Goal: Task Accomplishment & Management: Use online tool/utility

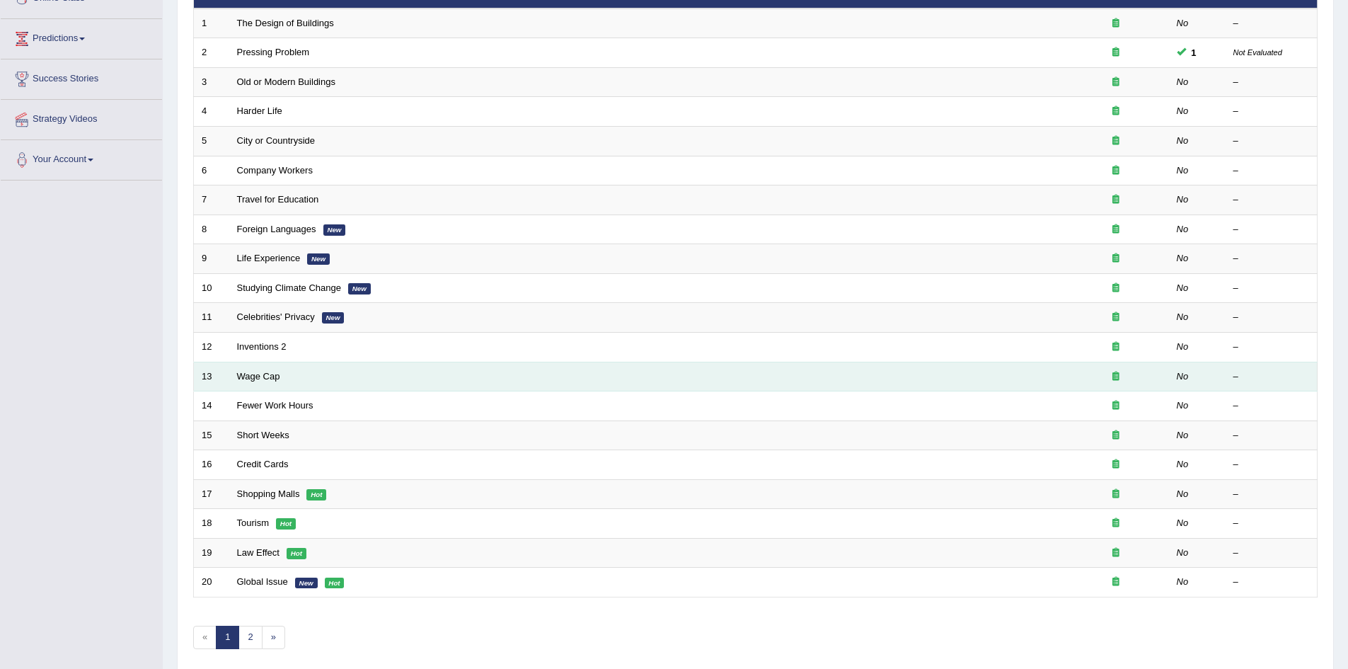
click at [265, 386] on td "Wage Cap" at bounding box center [645, 377] width 833 height 30
click at [265, 365] on td "Wage Cap" at bounding box center [645, 377] width 833 height 30
click at [263, 378] on link "Wage Cap" at bounding box center [258, 376] width 43 height 11
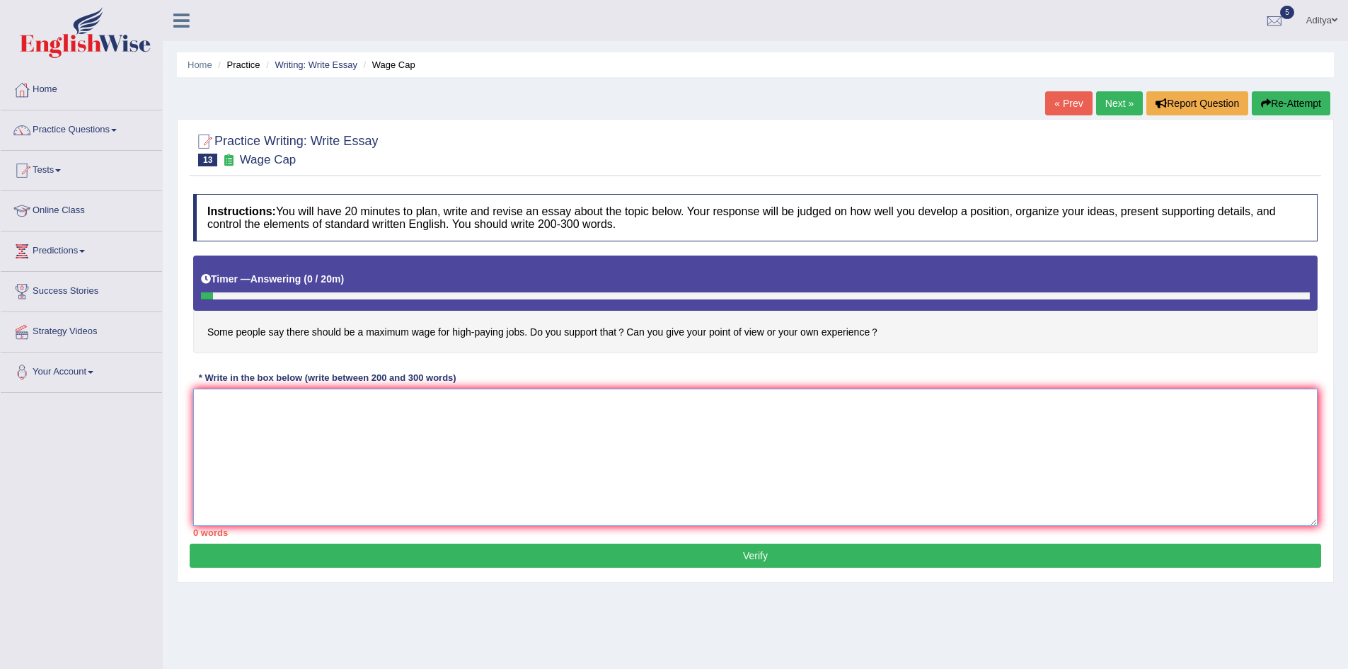
click at [390, 408] on textarea at bounding box center [755, 456] width 1124 height 137
click at [395, 446] on textarea "The" at bounding box center [755, 456] width 1124 height 137
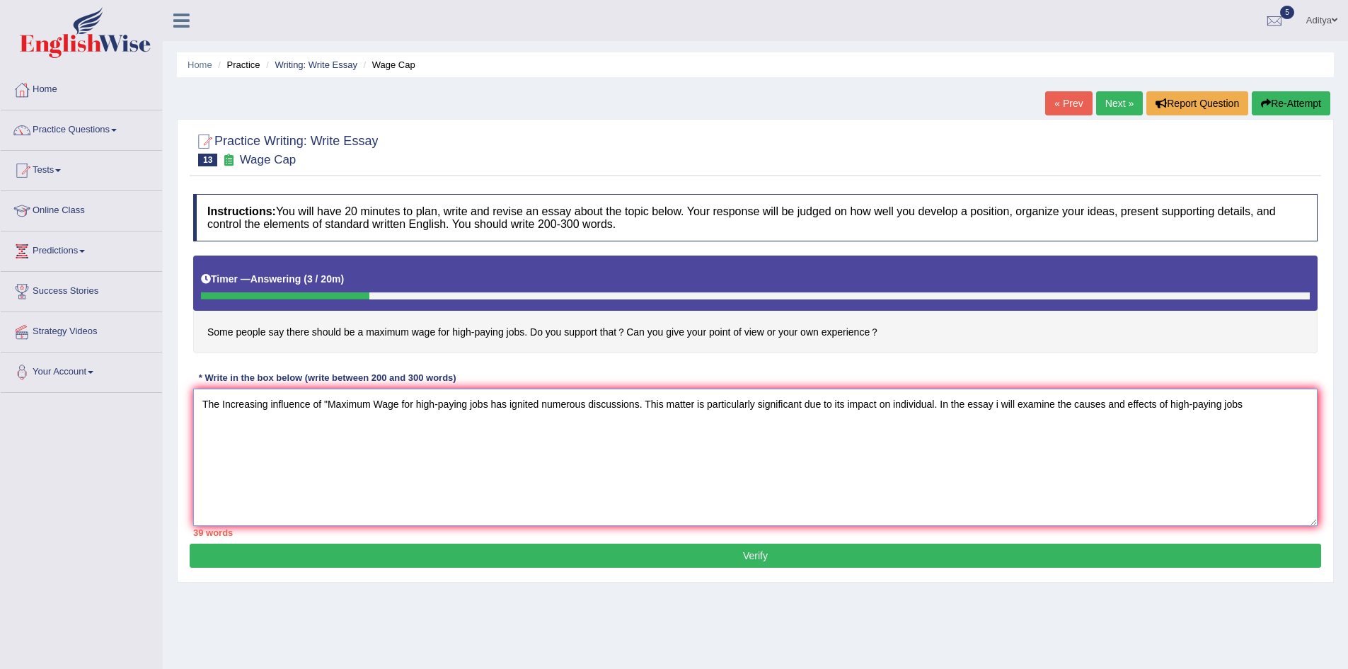
click at [1170, 403] on textarea "The Increasing influence of "Maximum Wage for high-paying jobs has ignited nume…" at bounding box center [755, 456] width 1124 height 137
click at [220, 429] on textarea "The Increasing influence of "Maximum Wage for high-paying jobs has ignited nume…" at bounding box center [755, 456] width 1124 height 137
type textarea "The Increasing influence of "Maximum Wage for high-paying jobs has ignited nume…"
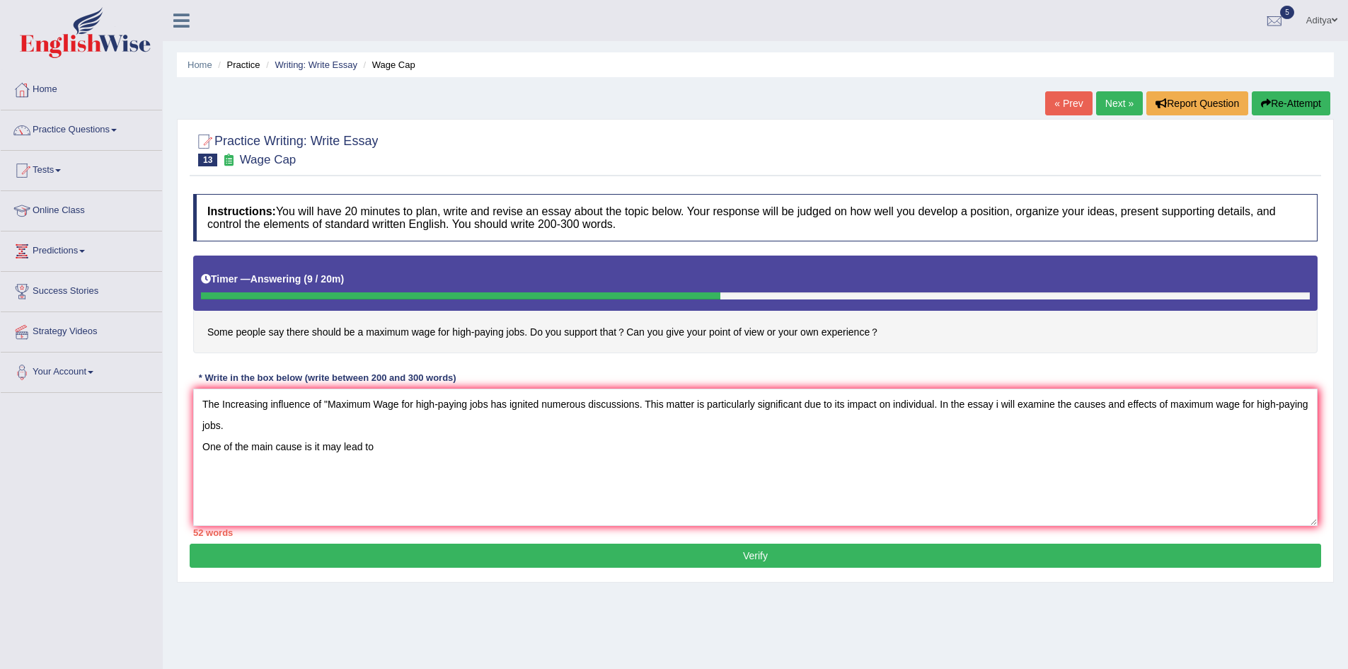
click at [735, 558] on button "Verify" at bounding box center [755, 555] width 1131 height 24
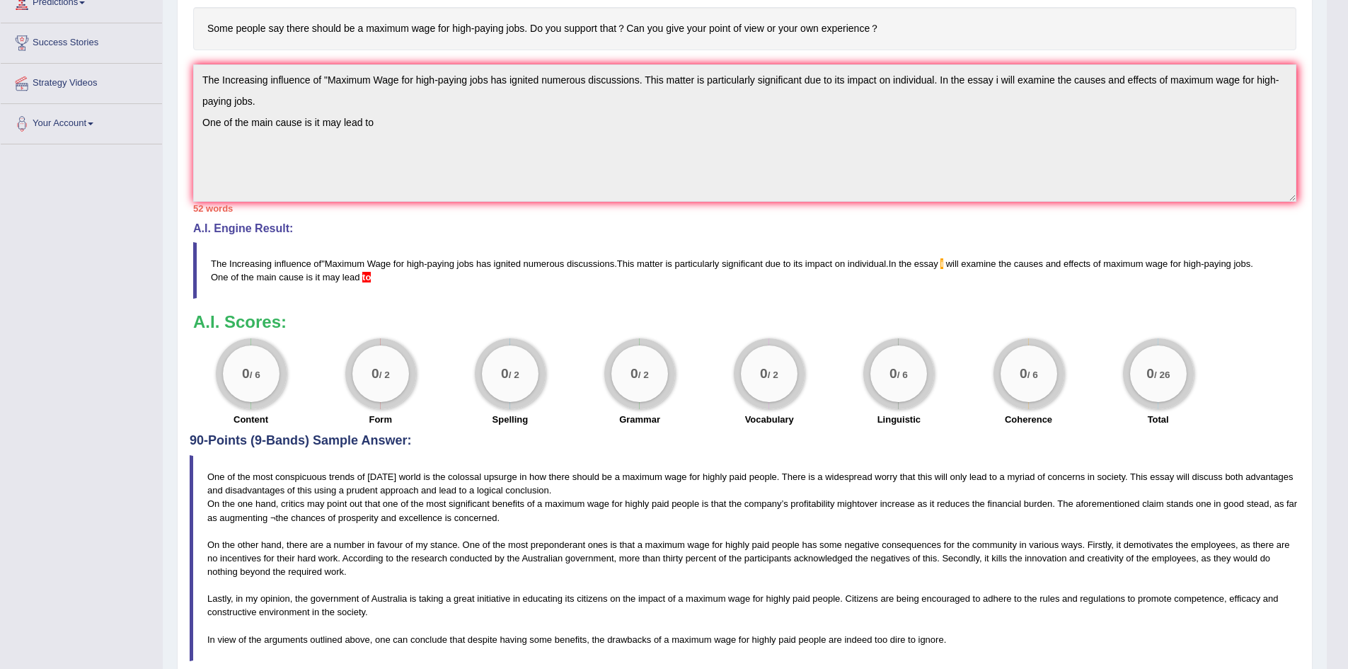
scroll to position [308, 0]
